Goal: Task Accomplishment & Management: Use online tool/utility

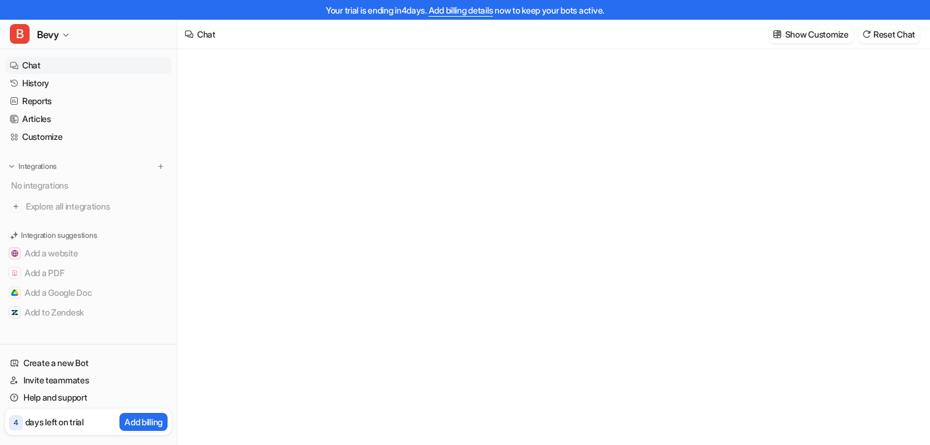
type textarea "**********"
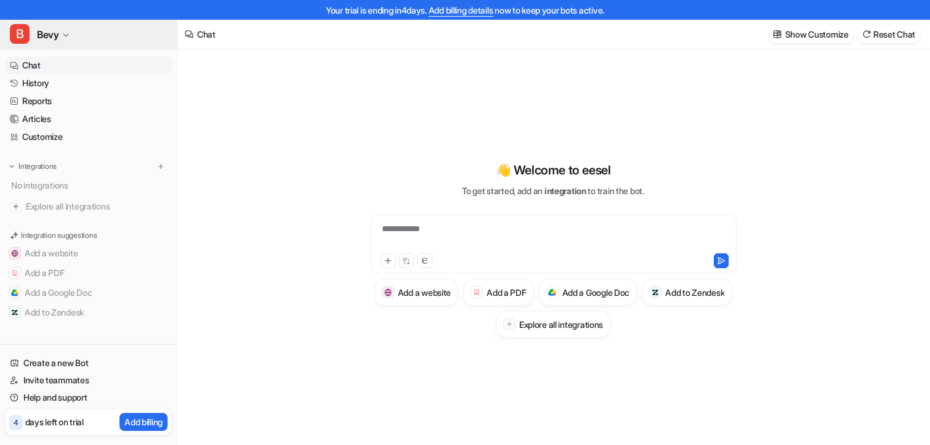
click at [33, 33] on button "B Bevy" at bounding box center [88, 35] width 177 height 30
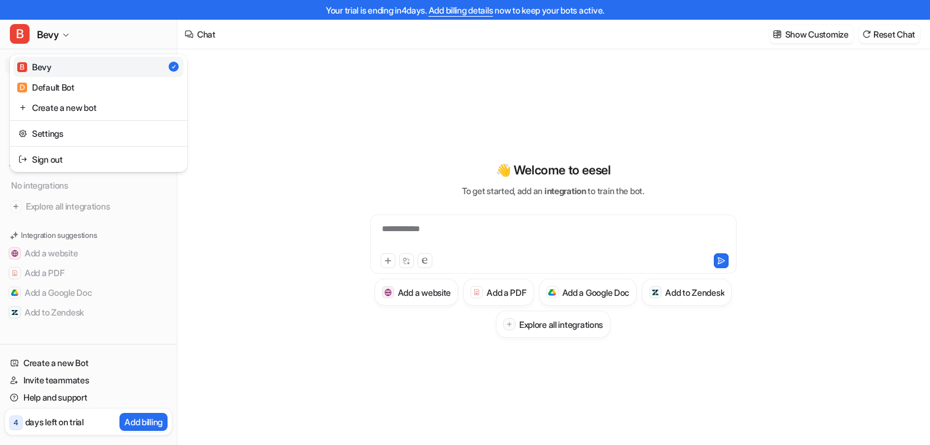
click at [267, 181] on div "**********" at bounding box center [465, 222] width 930 height 445
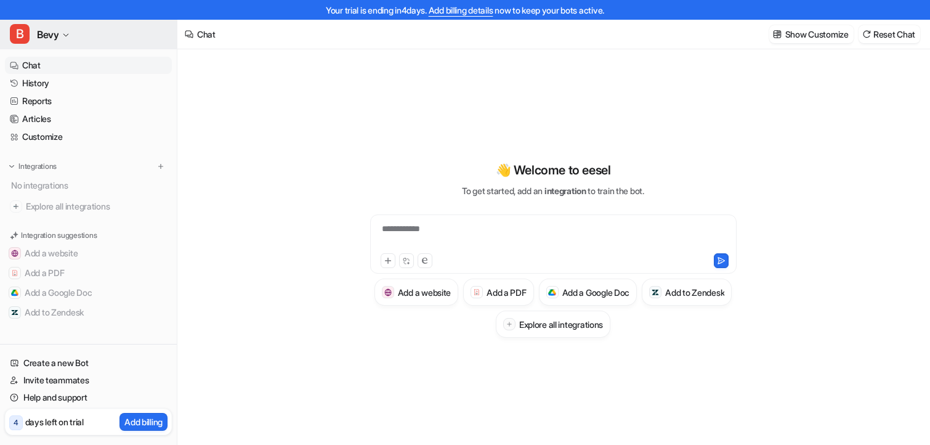
click at [67, 38] on icon "button" at bounding box center [65, 34] width 7 height 7
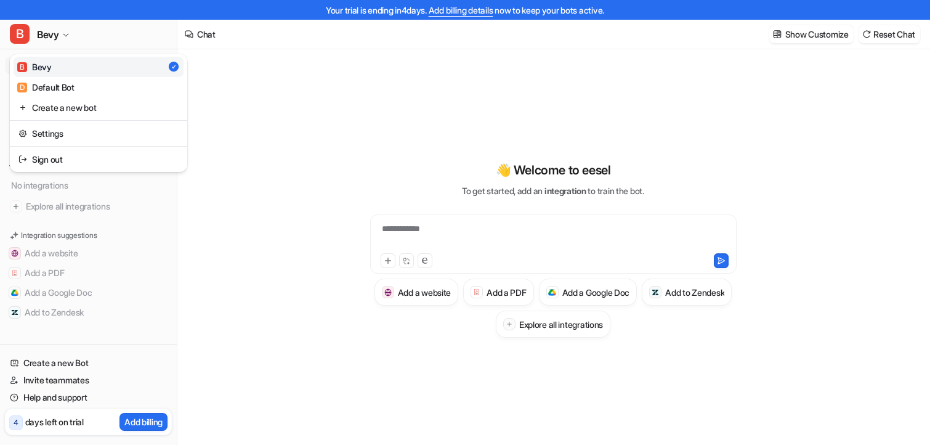
click at [233, 146] on div "**********" at bounding box center [465, 222] width 930 height 445
click at [429, 234] on div "**********" at bounding box center [553, 236] width 360 height 28
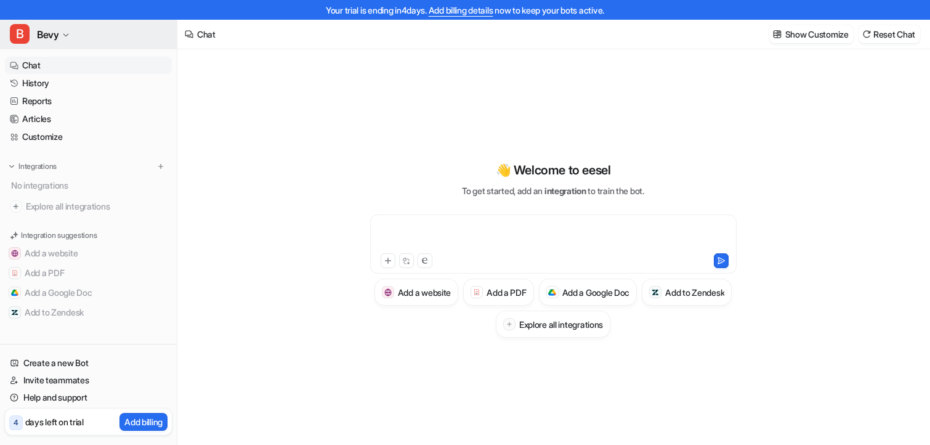
click at [62, 34] on button "B Bevy" at bounding box center [88, 35] width 177 height 30
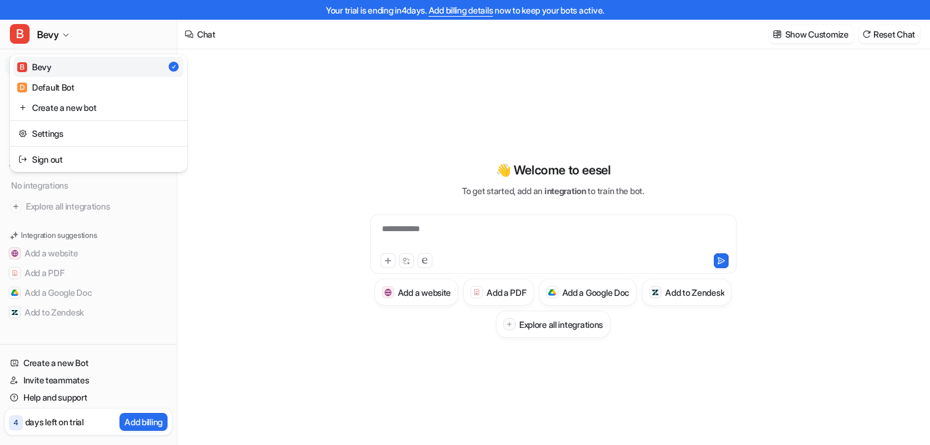
click at [218, 164] on div "**********" at bounding box center [465, 222] width 930 height 445
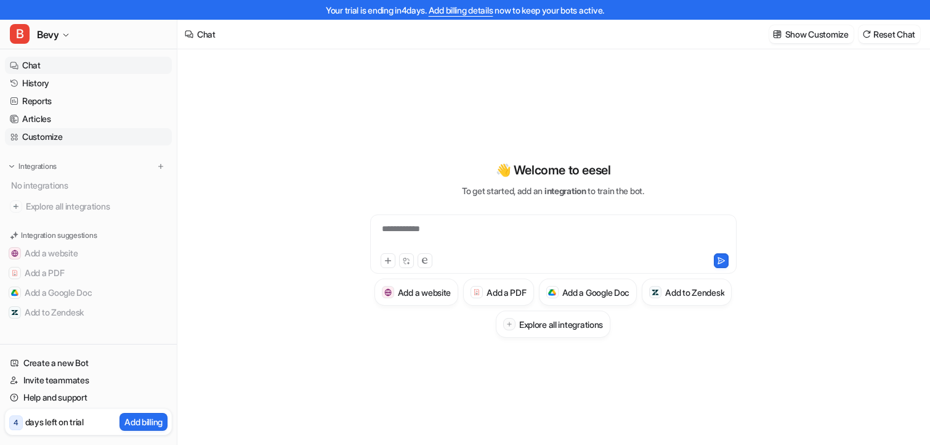
click at [54, 134] on link "Customize" at bounding box center [88, 136] width 167 height 17
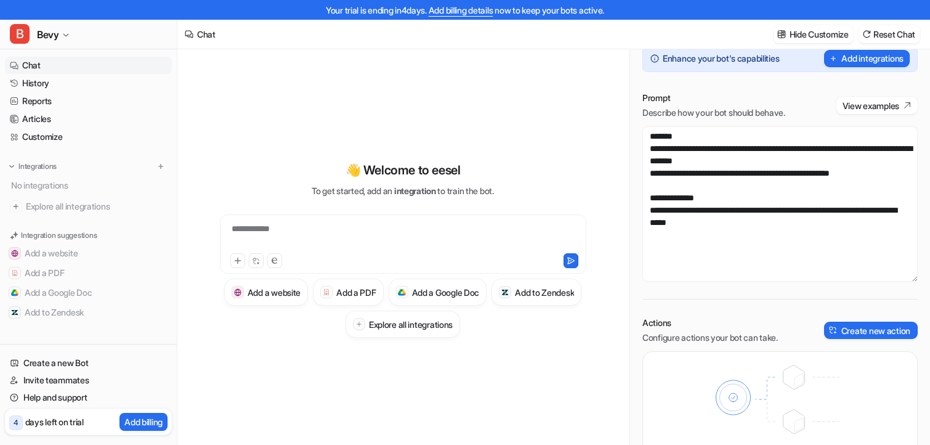
scroll to position [6, 0]
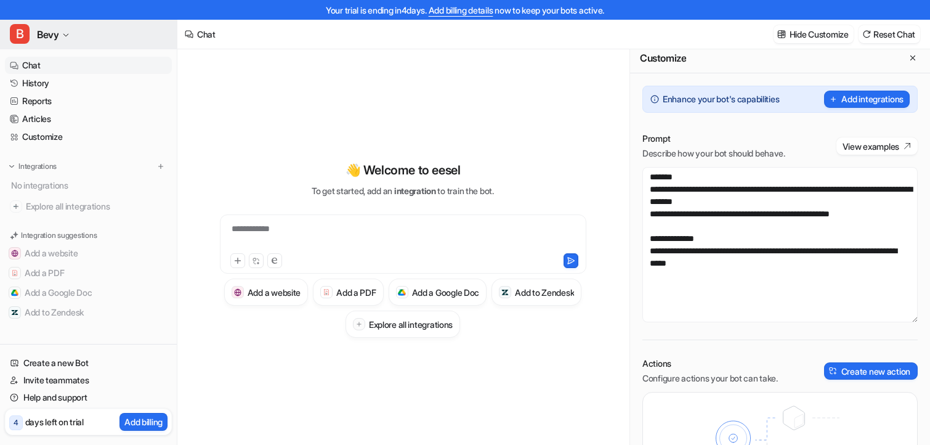
click at [103, 43] on button "B Bevy" at bounding box center [88, 35] width 177 height 30
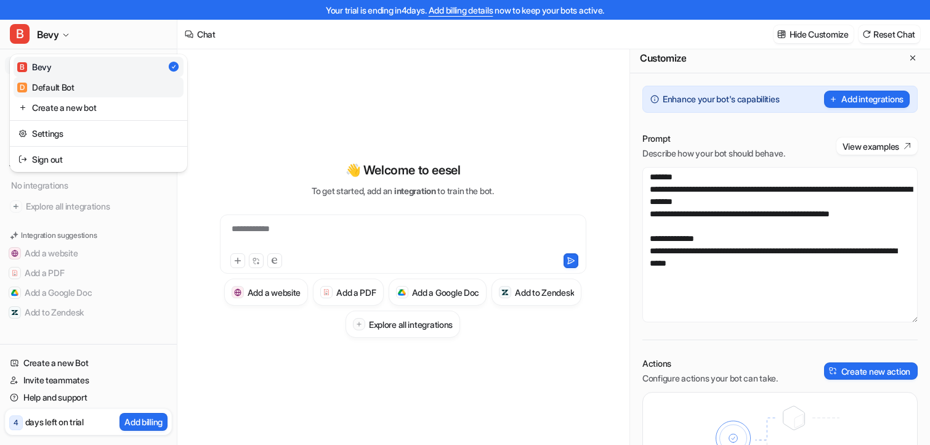
click at [71, 82] on div "D Default Bot" at bounding box center [45, 87] width 57 height 13
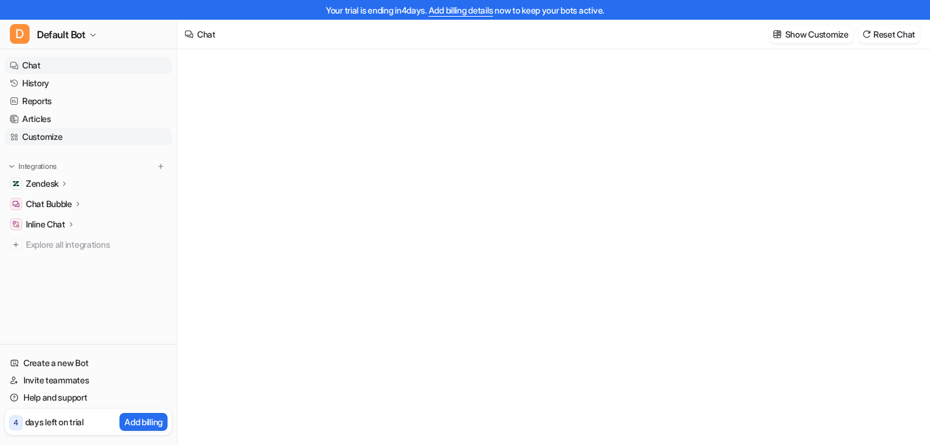
click at [106, 137] on link "Customize" at bounding box center [88, 136] width 167 height 17
type textarea "**********"
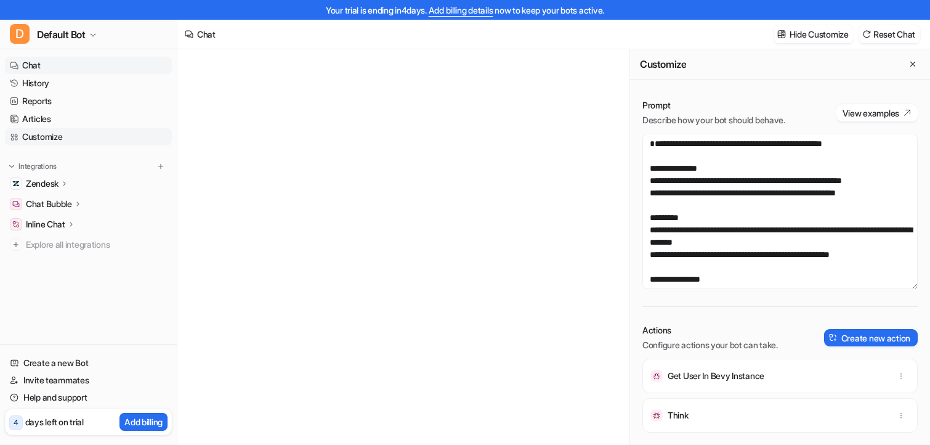
click at [57, 132] on link "Customize" at bounding box center [88, 136] width 167 height 17
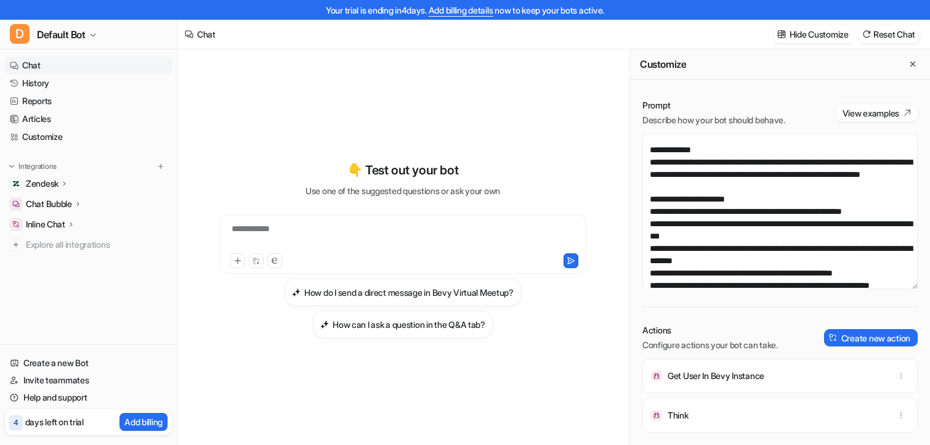
scroll to position [12, 0]
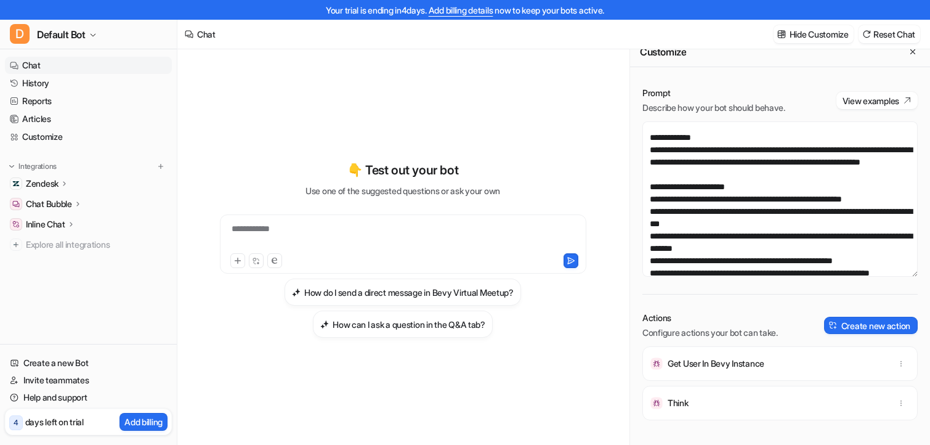
click at [732, 361] on p "Get User In Bevy Instance" at bounding box center [716, 363] width 97 height 12
click at [754, 365] on p "Get User In Bevy Instance" at bounding box center [716, 363] width 97 height 12
click at [54, 75] on link "History" at bounding box center [88, 83] width 167 height 17
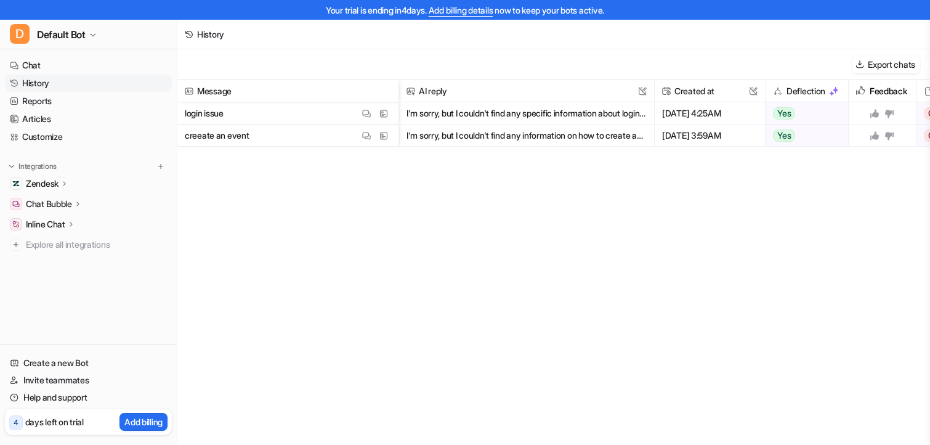
click at [47, 183] on p "Zendesk" at bounding box center [42, 183] width 33 height 12
click at [58, 220] on p "Sources" at bounding box center [51, 219] width 31 height 12
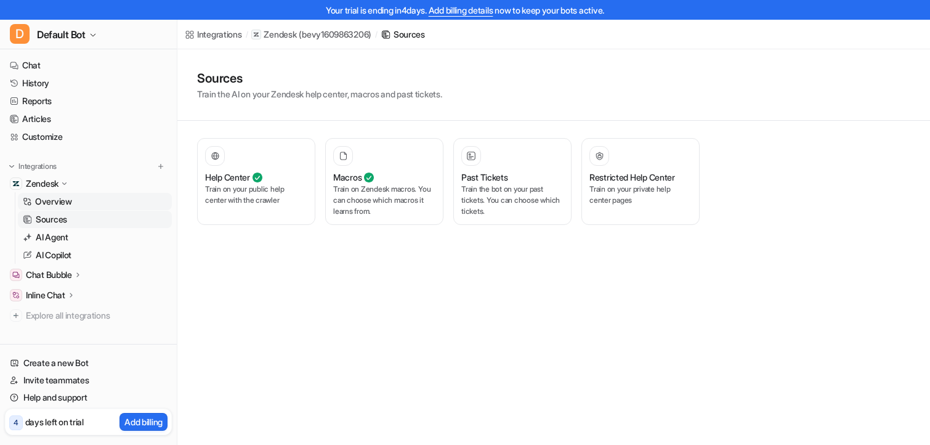
click at [62, 201] on p "Overview" at bounding box center [53, 201] width 37 height 12
click at [62, 238] on p "AI Agent" at bounding box center [52, 237] width 33 height 12
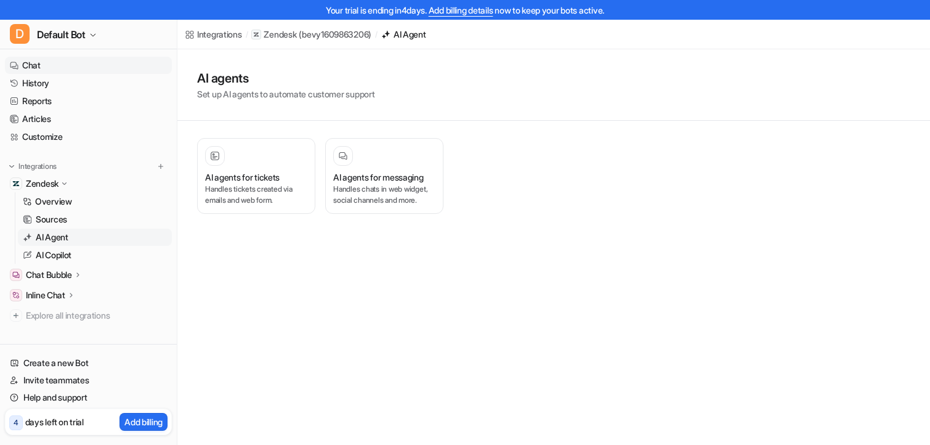
click at [39, 68] on link "Chat" at bounding box center [88, 65] width 167 height 17
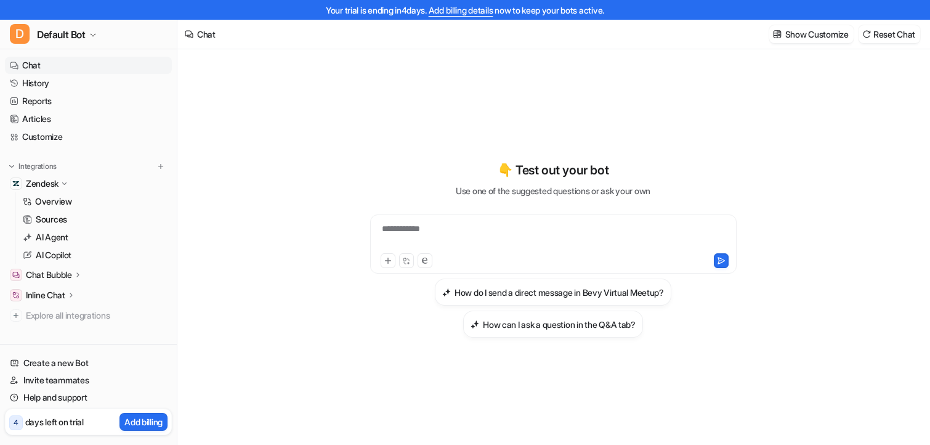
click at [485, 286] on h3 "How do I send a direct message in Bevy Virtual Meetup?" at bounding box center [558, 292] width 209 height 13
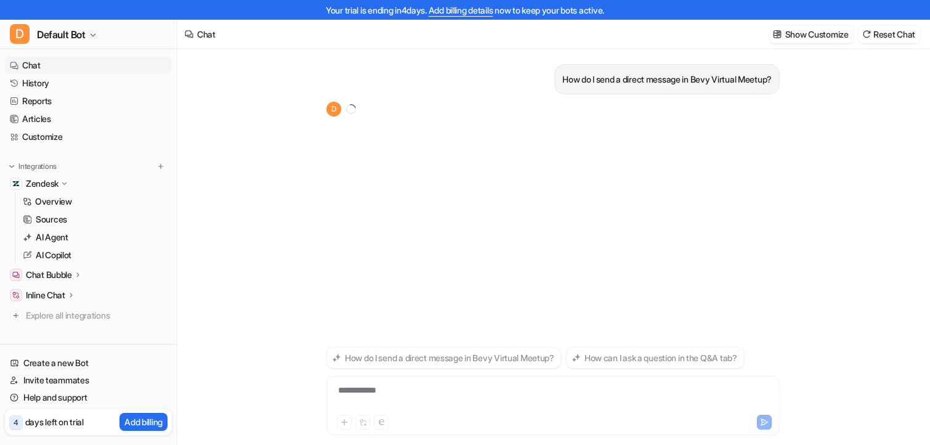
scroll to position [20, 0]
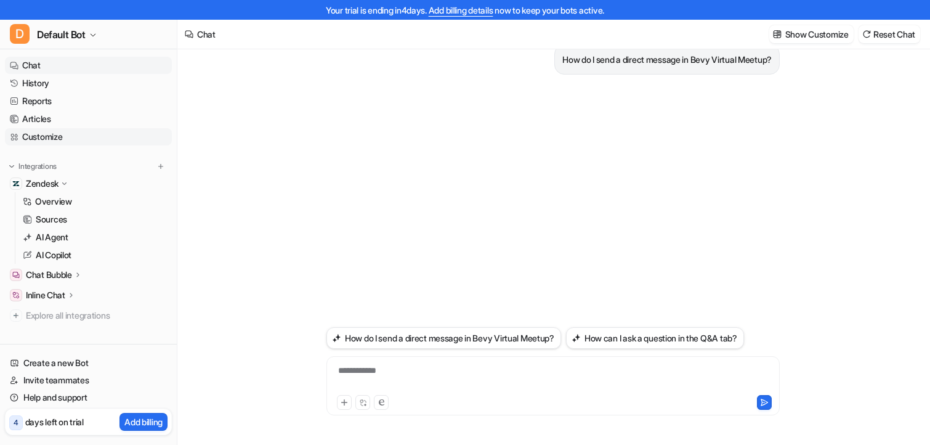
click at [83, 128] on link "Customize" at bounding box center [88, 136] width 167 height 17
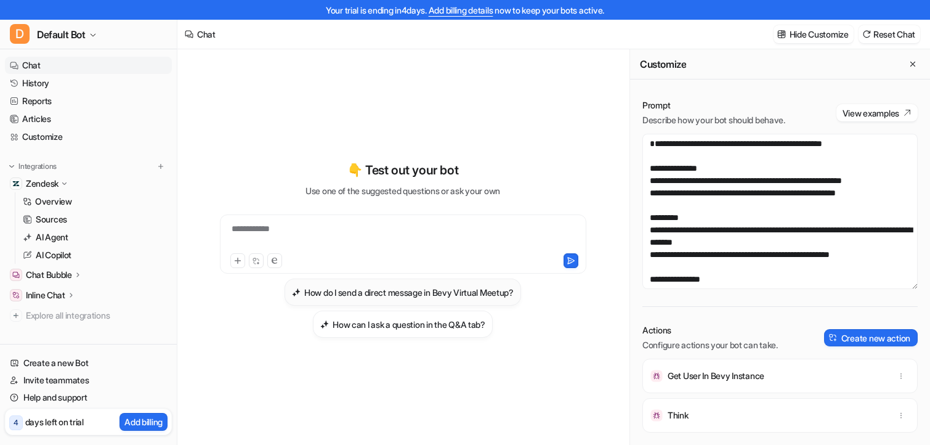
click at [357, 293] on h3 "How do I send a direct message in Bevy Virtual Meetup?" at bounding box center [408, 292] width 209 height 13
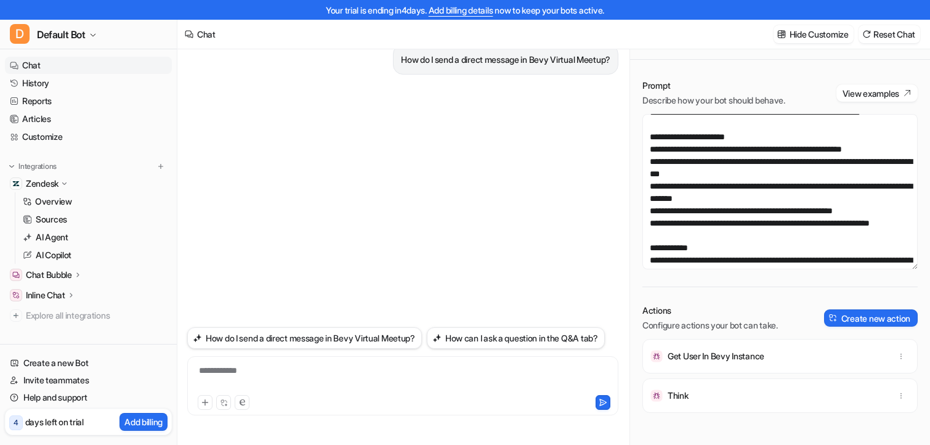
scroll to position [281, 0]
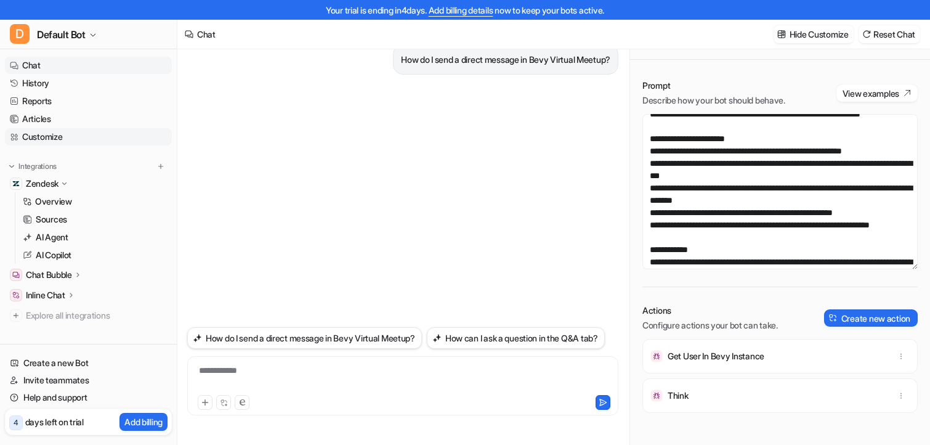
click at [50, 142] on link "Customize" at bounding box center [88, 136] width 167 height 17
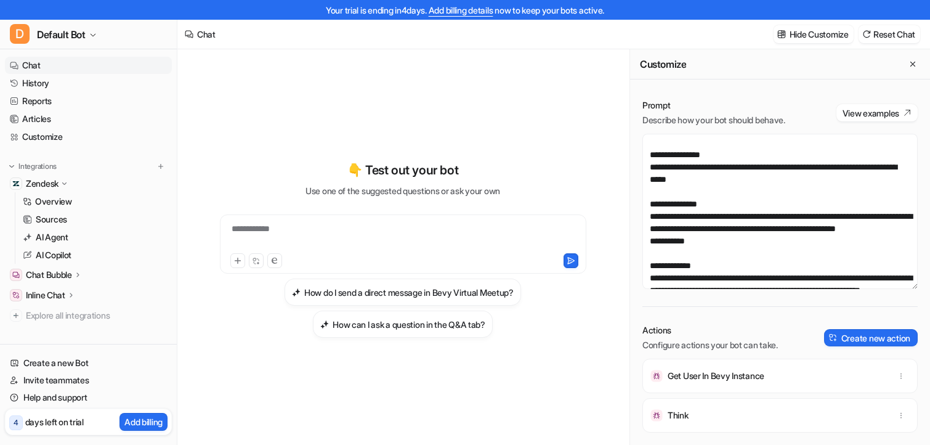
scroll to position [126, 0]
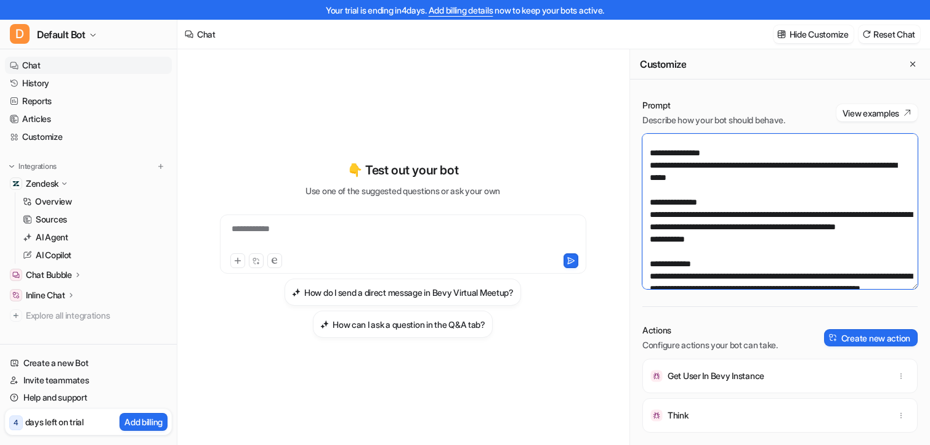
drag, startPoint x: 701, startPoint y: 249, endPoint x: 643, endPoint y: 206, distance: 72.2
click at [643, 206] on textarea at bounding box center [779, 211] width 275 height 155
click at [704, 224] on textarea at bounding box center [779, 211] width 275 height 155
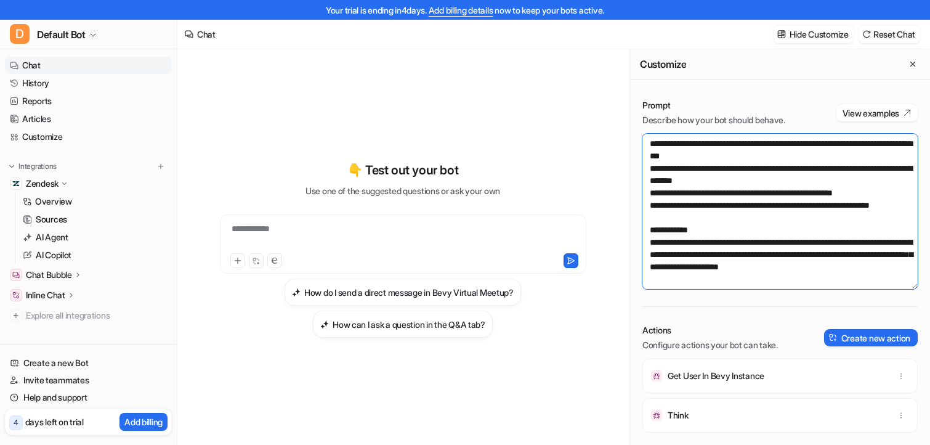
scroll to position [357, 0]
drag, startPoint x: 904, startPoint y: 270, endPoint x: 647, endPoint y: 245, distance: 258.0
click at [647, 245] on textarea at bounding box center [779, 211] width 275 height 155
